Goal: Navigation & Orientation: Find specific page/section

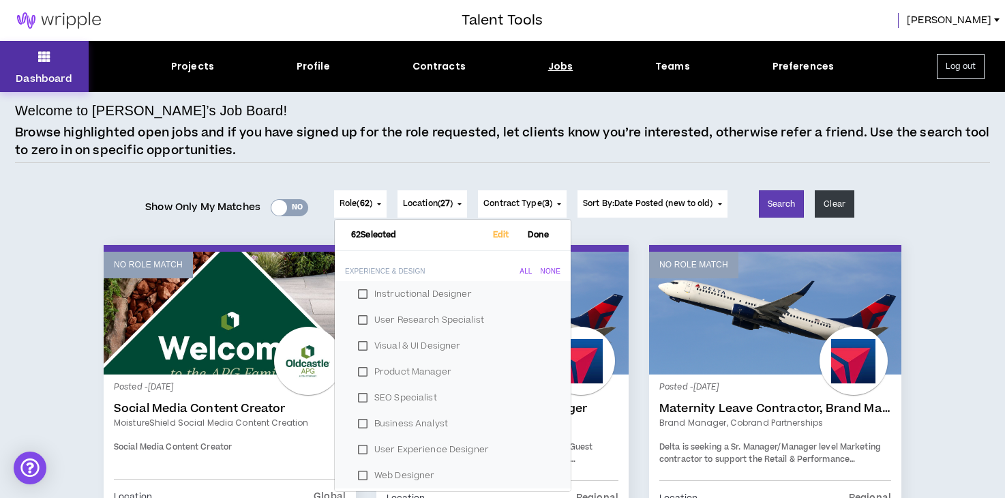
click at [42, 55] on icon at bounding box center [44, 56] width 12 height 19
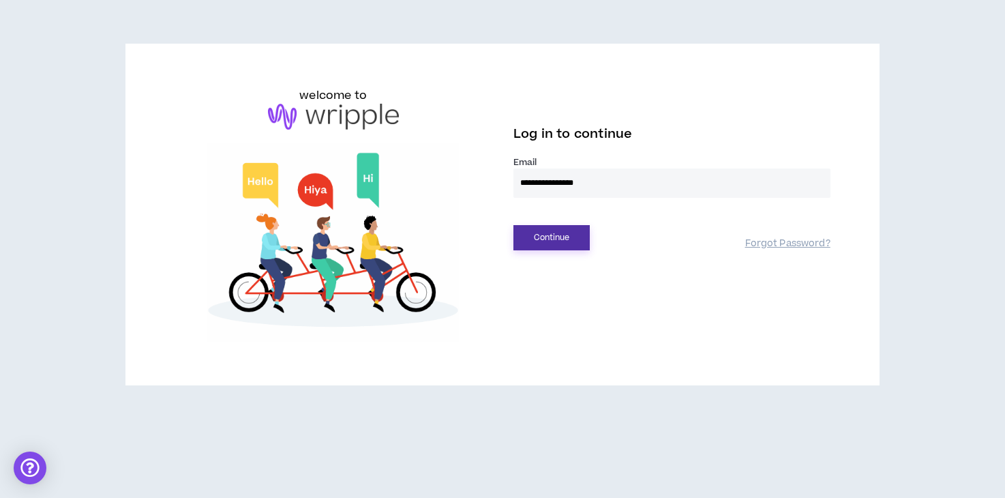
type input "**********"
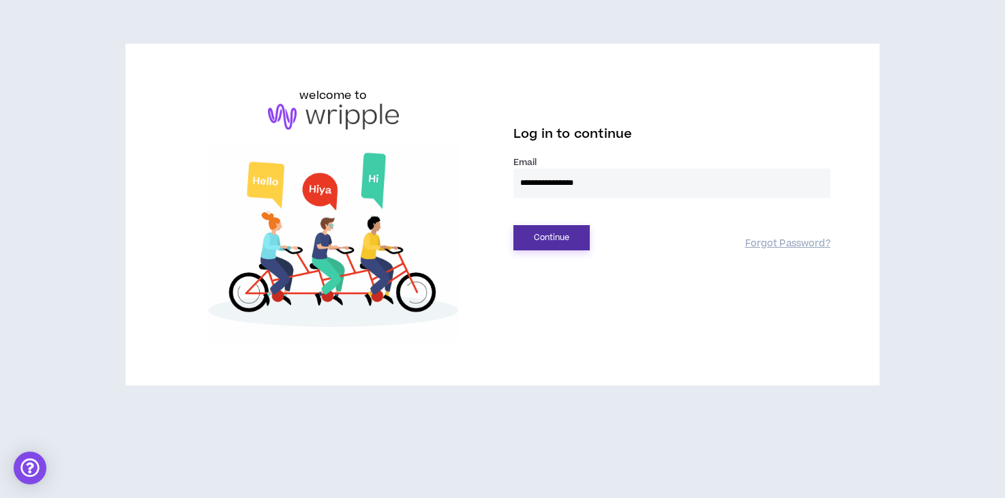
click at [570, 246] on button "Continue" at bounding box center [552, 237] width 76 height 25
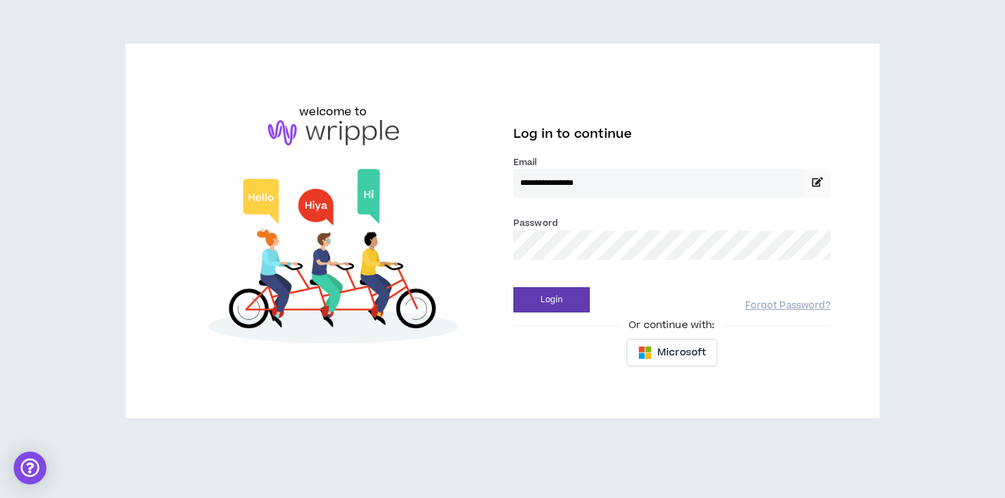
click at [552, 299] on button "Login" at bounding box center [552, 299] width 76 height 25
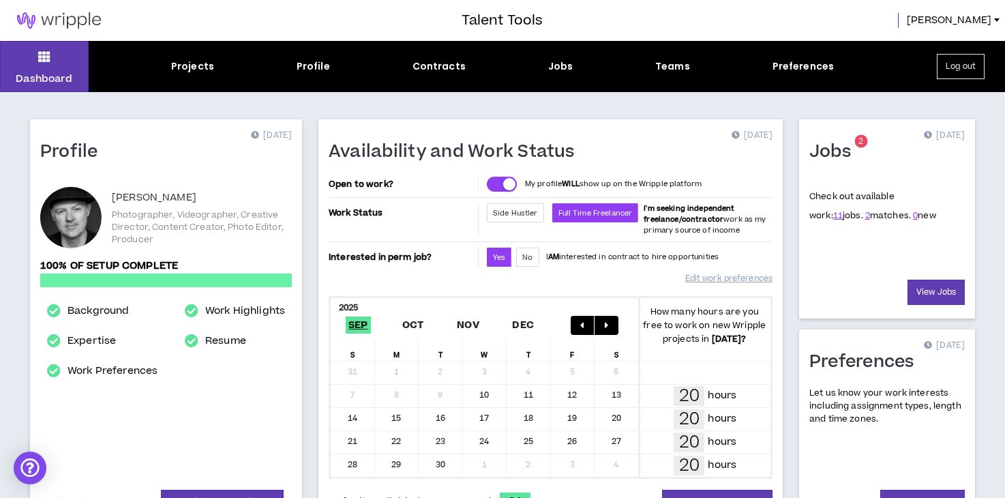
click at [846, 151] on h1 "Jobs" at bounding box center [836, 152] width 52 height 22
click at [920, 284] on link "View Jobs" at bounding box center [936, 292] width 57 height 25
